Goal: Use online tool/utility: Utilize a website feature to perform a specific function

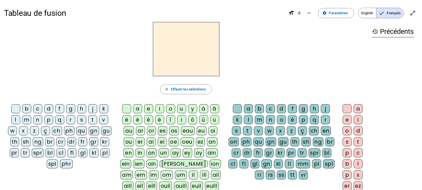
click at [92, 119] on div "t" at bounding box center [92, 119] width 9 height 9
click at [138, 107] on div "a" at bounding box center [137, 108] width 9 height 9
click at [269, 108] on div "c" at bounding box center [270, 108] width 9 height 9
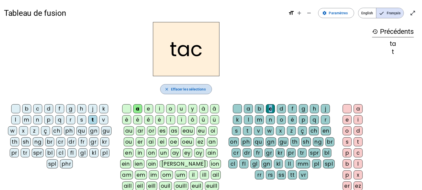
click at [197, 88] on span "Effacer les sélections" at bounding box center [188, 89] width 35 height 6
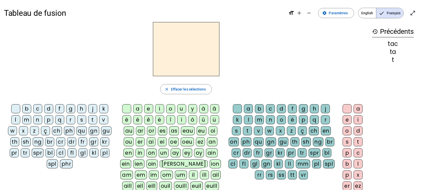
click at [93, 119] on div "t" at bounding box center [92, 119] width 9 height 9
click at [135, 110] on div "a" at bounding box center [137, 108] width 9 height 9
click at [208, 62] on h2 "ta" at bounding box center [186, 49] width 67 height 54
click at [168, 64] on h2 "ta" at bounding box center [186, 49] width 67 height 54
click at [149, 109] on div "e" at bounding box center [148, 108] width 9 height 9
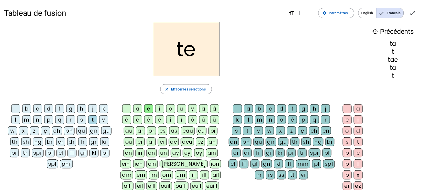
click at [92, 108] on div "j" at bounding box center [92, 108] width 9 height 9
click at [46, 108] on div "d" at bounding box center [48, 108] width 9 height 9
click at [22, 122] on div "m" at bounding box center [26, 119] width 9 height 9
click at [136, 108] on div "a" at bounding box center [137, 108] width 9 height 9
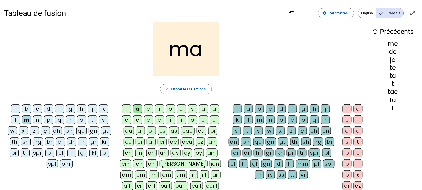
click at [13, 121] on div "l" at bounding box center [15, 119] width 9 height 9
click at [272, 105] on div "c" at bounding box center [270, 108] width 9 height 9
